Goal: Task Accomplishment & Management: Complete application form

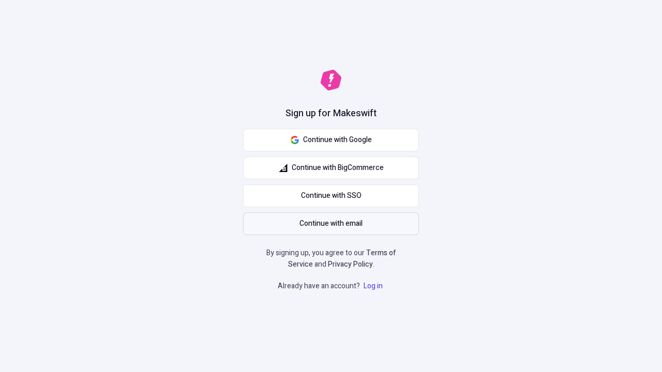
click at [331, 224] on span "Continue with email" at bounding box center [330, 223] width 63 height 11
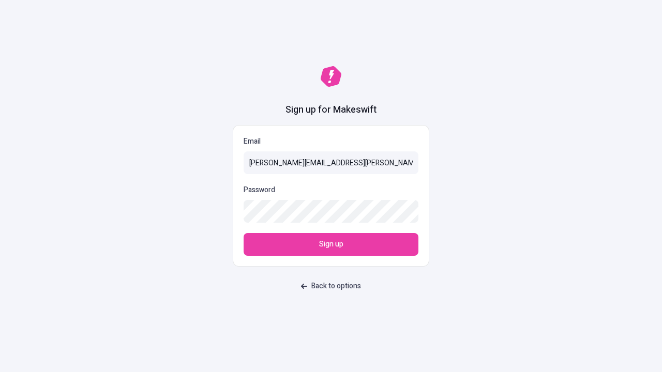
type input "[PERSON_NAME][EMAIL_ADDRESS][PERSON_NAME][DOMAIN_NAME]"
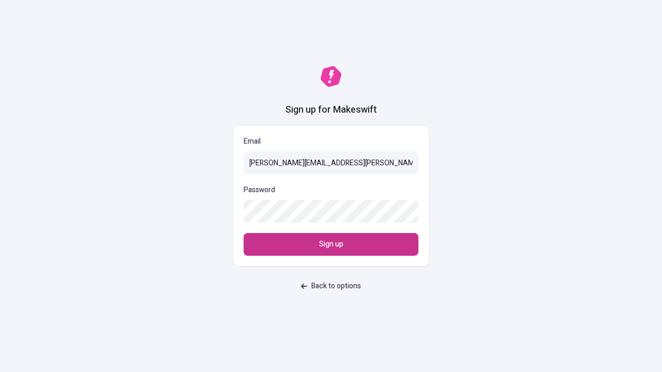
click at [331, 245] on span "Sign up" at bounding box center [331, 244] width 24 height 11
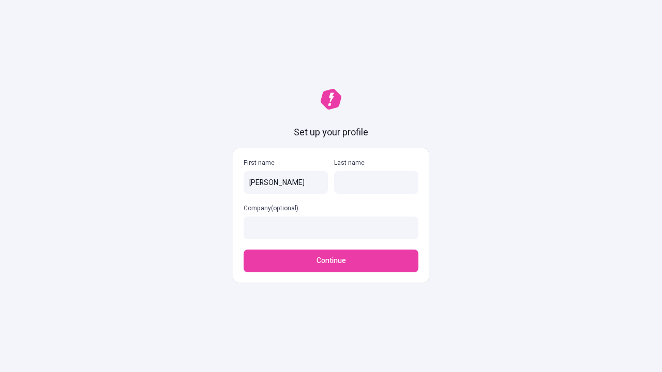
type input "Brandy"
type input "Keeling"
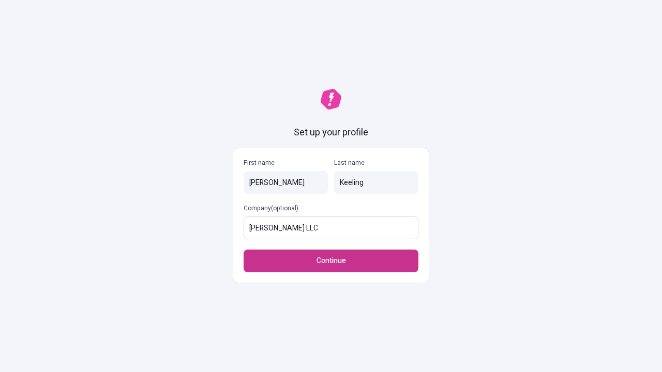
type input "Feil LLC"
click at [331, 261] on span "Continue" at bounding box center [330, 260] width 29 height 11
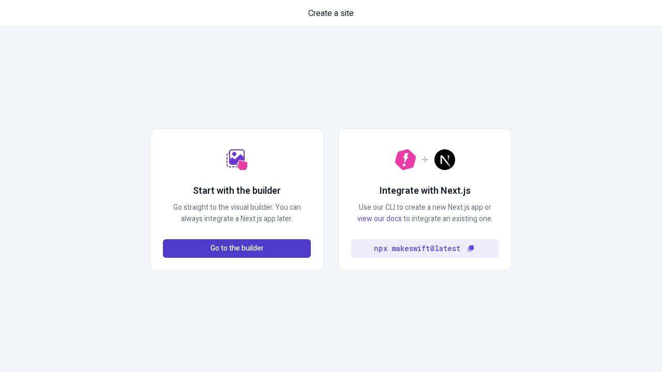
click at [237, 249] on span "Go to the builder" at bounding box center [236, 248] width 53 height 11
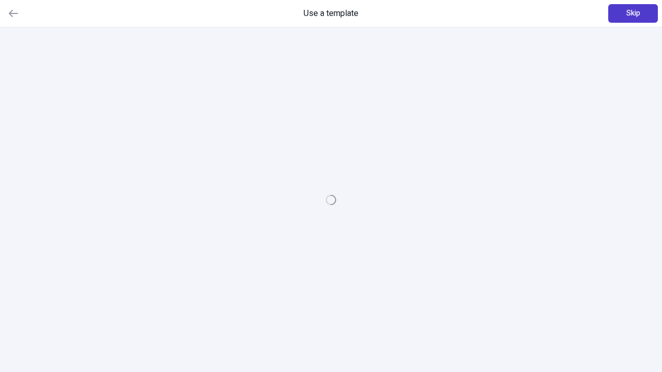
click at [633, 13] on span "Skip" at bounding box center [633, 13] width 14 height 11
